Goal: Book appointment/travel/reservation

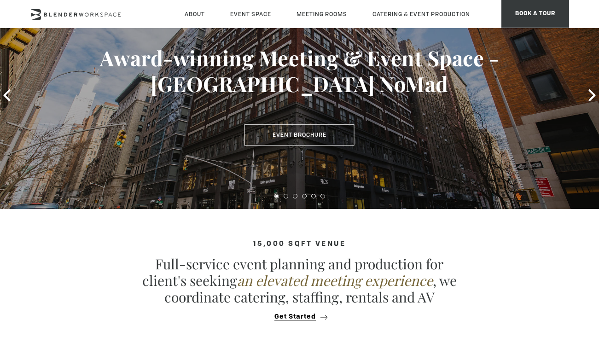
scroll to position [105, 0]
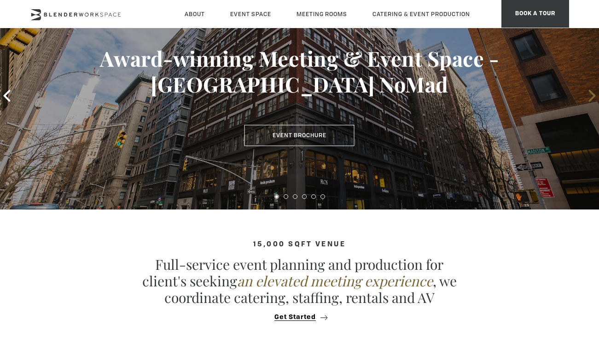
click at [590, 97] on icon at bounding box center [592, 96] width 12 height 12
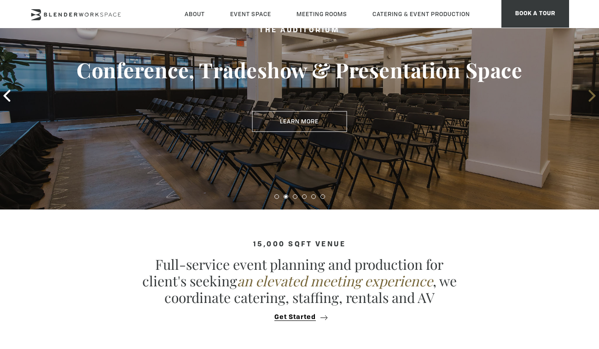
click at [590, 97] on icon at bounding box center [592, 96] width 12 height 12
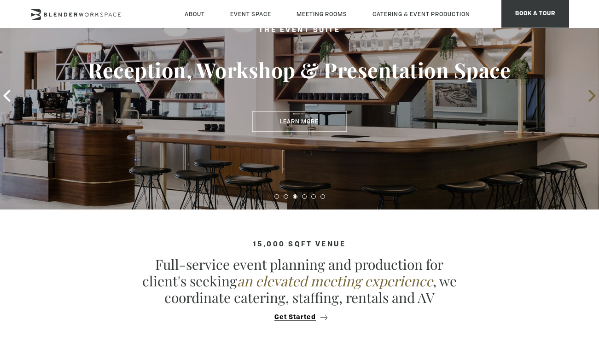
click at [590, 97] on icon at bounding box center [592, 96] width 12 height 12
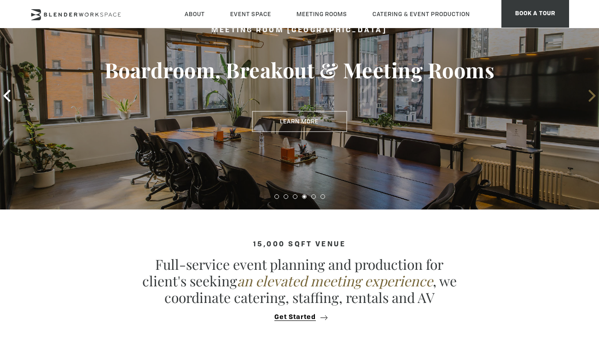
click at [590, 97] on icon at bounding box center [592, 96] width 12 height 12
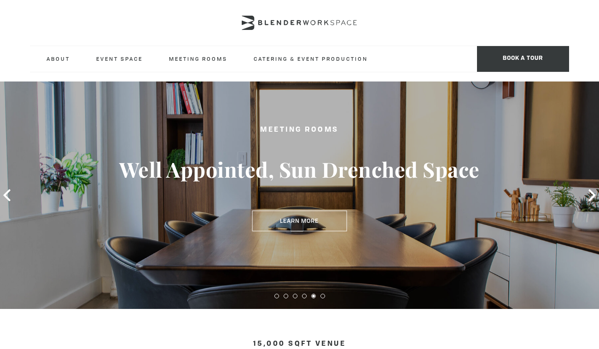
scroll to position [0, 0]
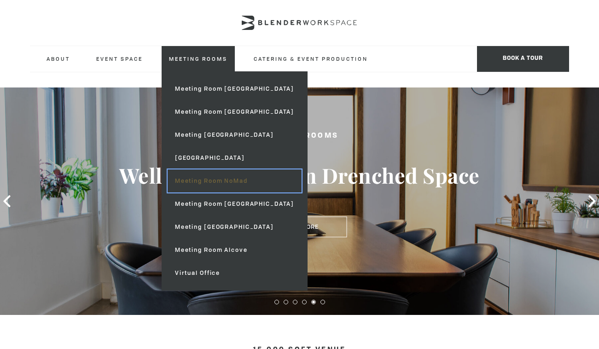
click at [208, 182] on link "Meeting Room NoMad" at bounding box center [234, 180] width 134 height 23
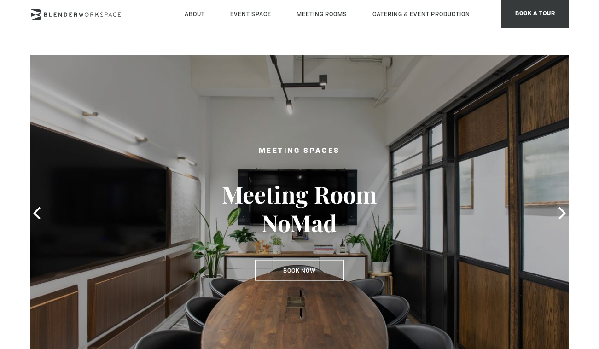
type div "[DATE]"
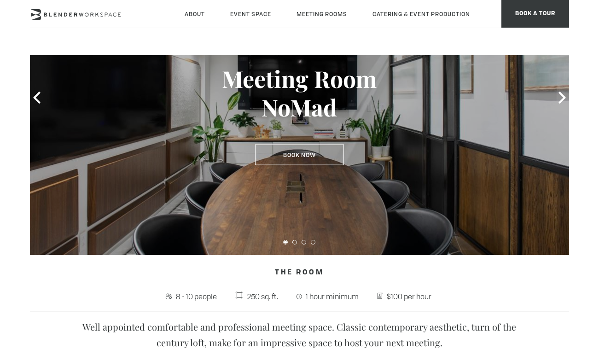
scroll to position [113, 0]
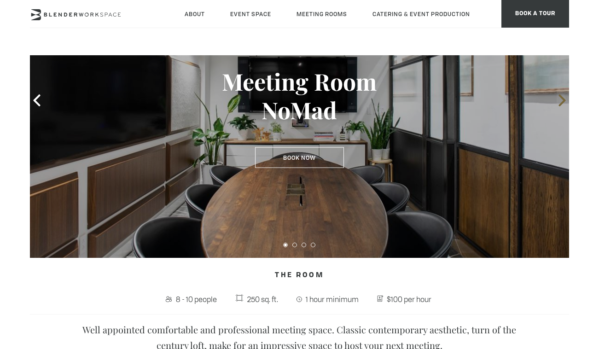
click at [560, 99] on icon at bounding box center [562, 100] width 12 height 12
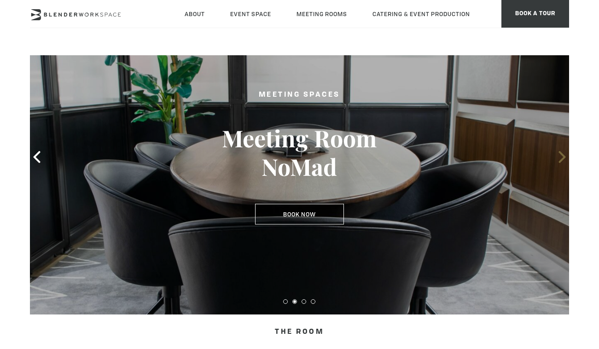
scroll to position [53, 0]
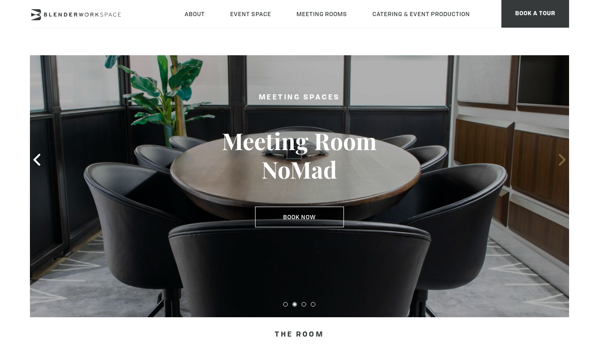
click at [560, 162] on icon at bounding box center [562, 160] width 12 height 12
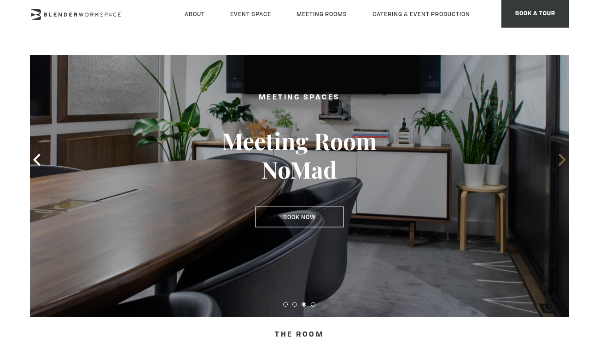
click at [560, 159] on icon at bounding box center [562, 160] width 12 height 12
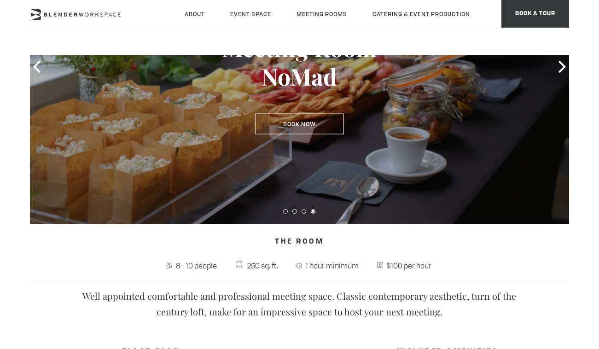
scroll to position [0, 0]
